Goal: Task Accomplishment & Management: Use online tool/utility

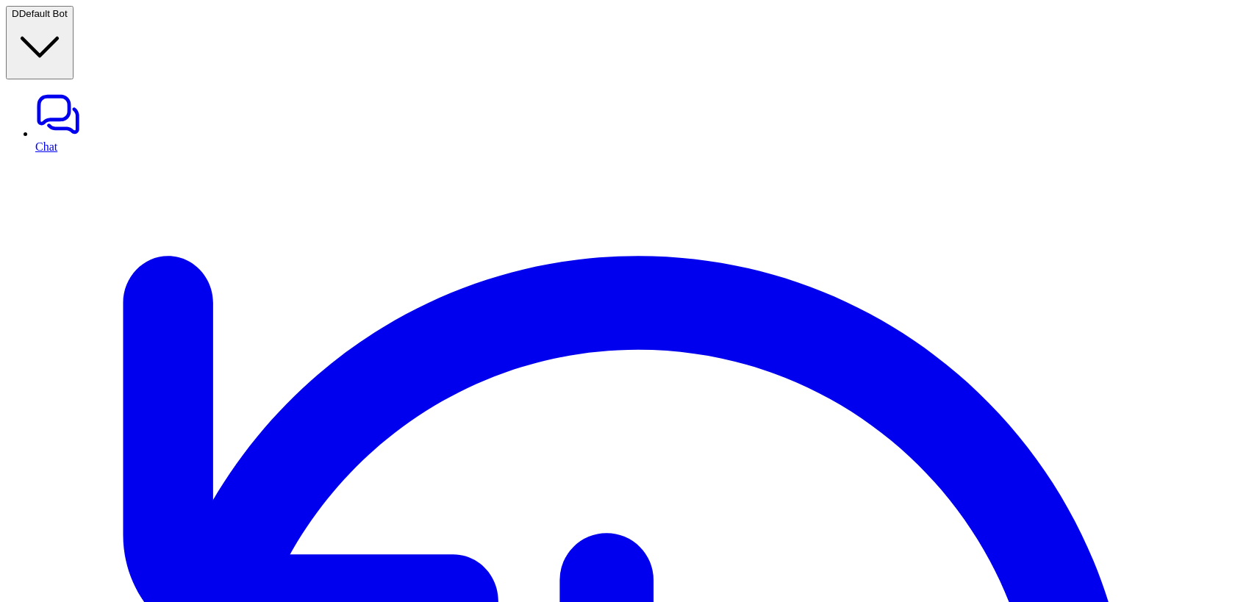
drag, startPoint x: 583, startPoint y: 295, endPoint x: 226, endPoint y: 275, distance: 357.7
type input "**"
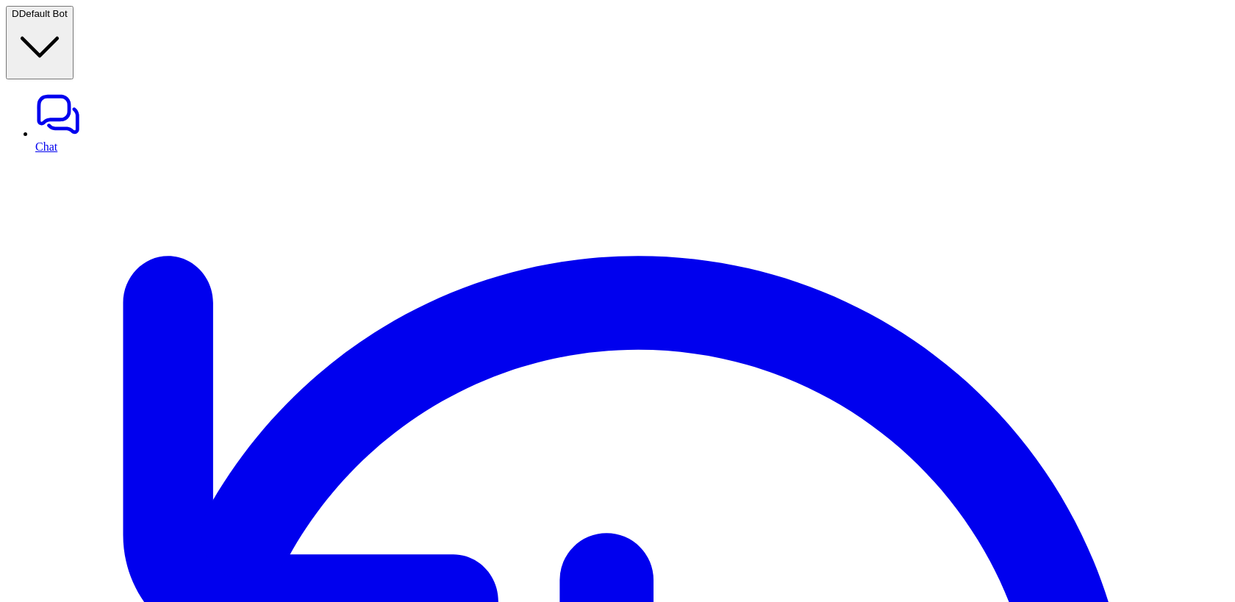
scroll to position [132, 0]
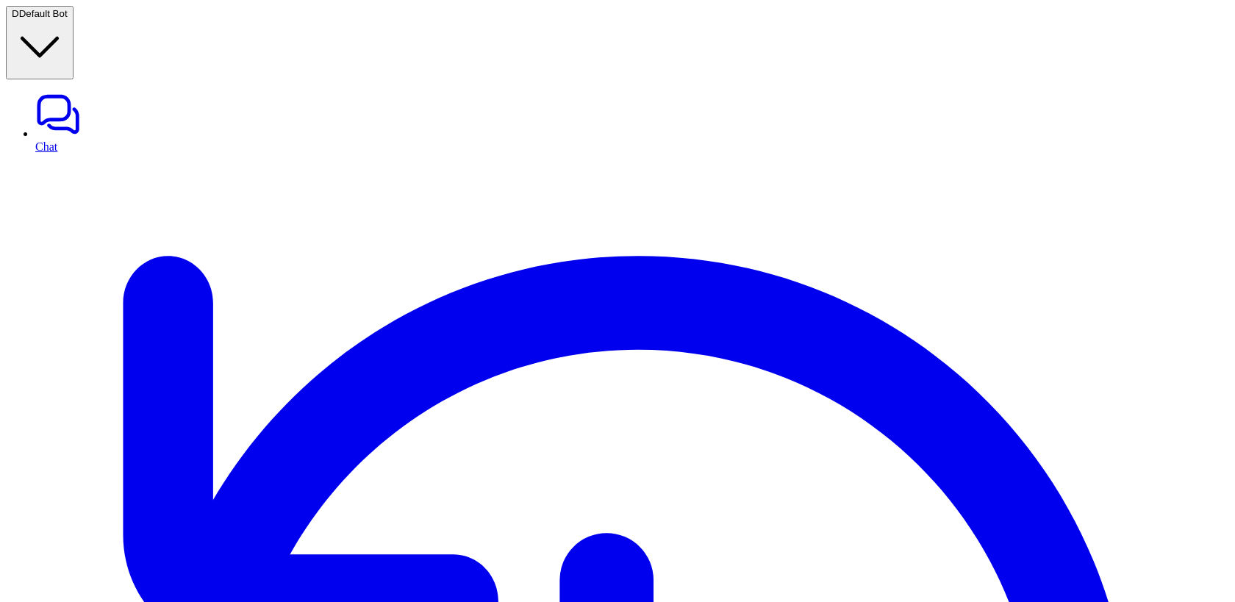
copy p "shopify_generate_carousel"
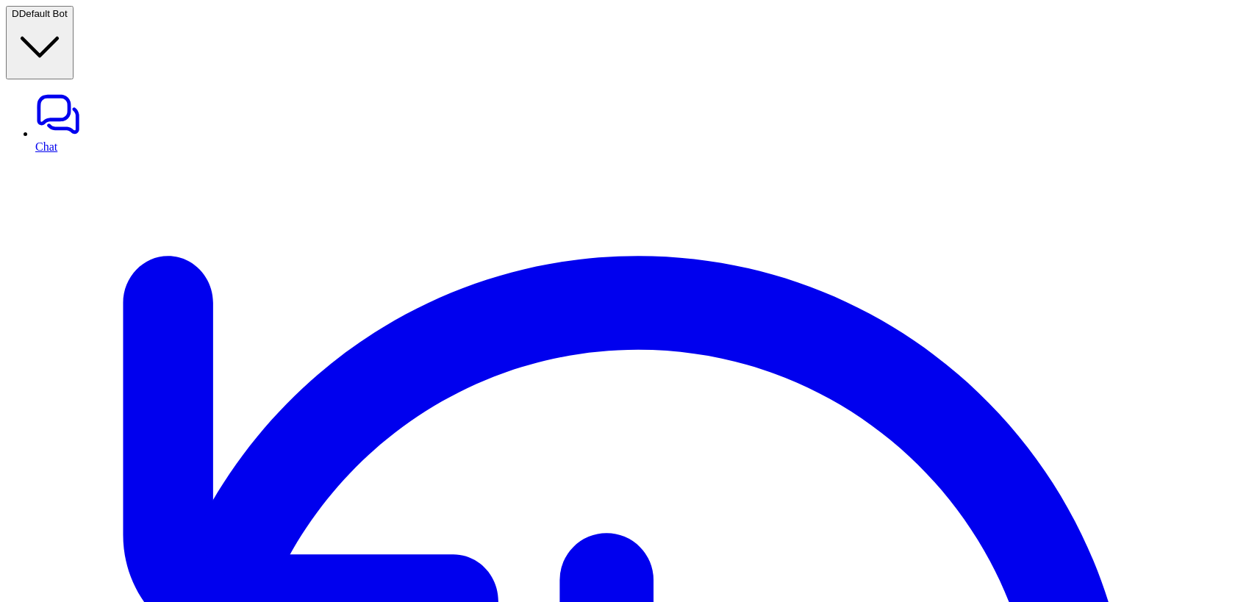
drag, startPoint x: 497, startPoint y: 292, endPoint x: 306, endPoint y: 292, distance: 191.1
drag, startPoint x: 406, startPoint y: 292, endPoint x: 625, endPoint y: 293, distance: 218.2
